Goal: Find contact information: Find contact information

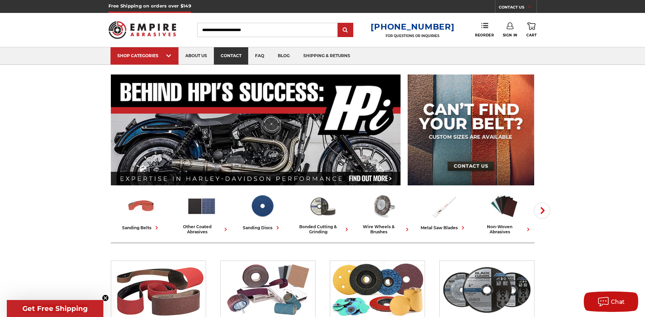
click at [229, 57] on link "contact" at bounding box center [231, 55] width 34 height 17
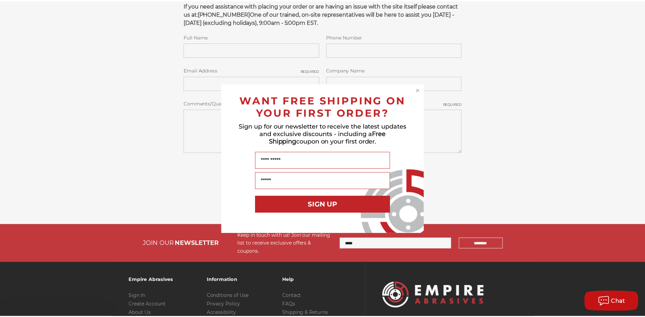
scroll to position [204, 0]
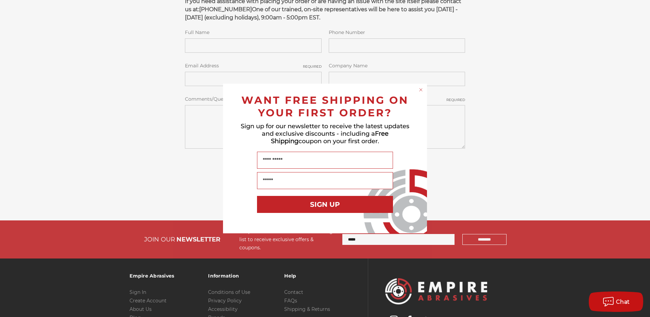
click at [423, 89] on circle "Close dialog" at bounding box center [421, 90] width 6 height 6
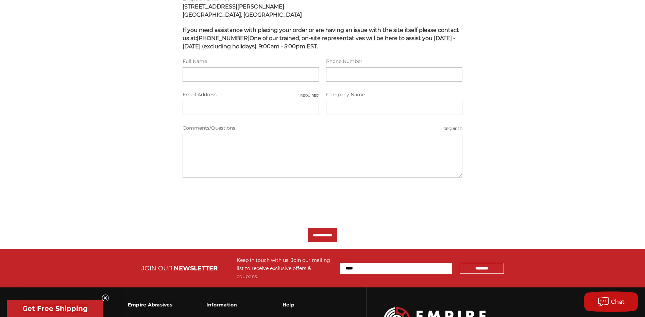
scroll to position [136, 0]
